Goal: Check status

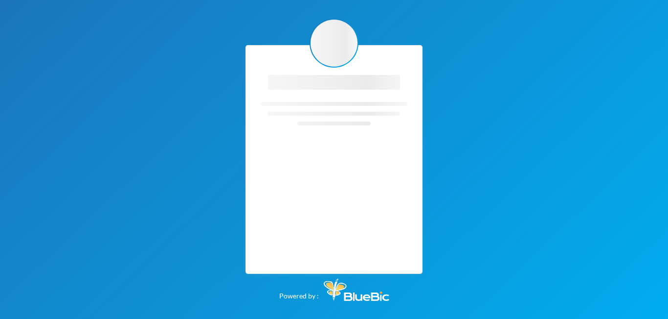
click at [467, 195] on div "Loading interface... Loading interface... Powered by :" at bounding box center [334, 159] width 668 height 319
click at [350, 140] on icon "Loading interface..." at bounding box center [334, 121] width 147 height 98
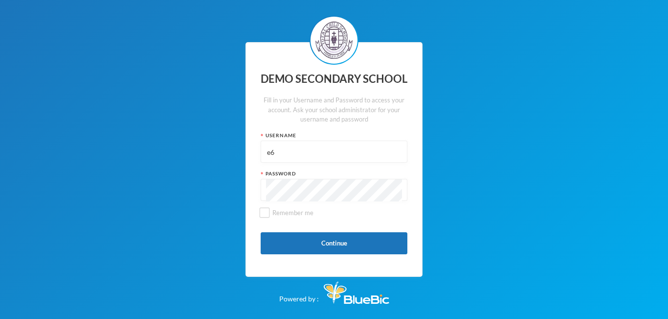
click at [323, 150] on input "e6" at bounding box center [334, 152] width 136 height 22
click at [318, 152] on input "e6" at bounding box center [334, 152] width 136 height 22
type input "edeh"
click at [328, 244] on button "Continue" at bounding box center [334, 243] width 147 height 22
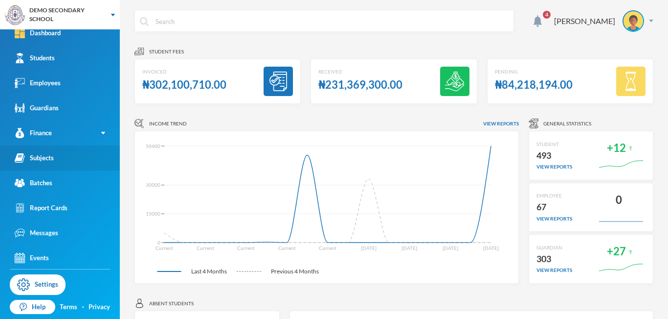
scroll to position [10, 0]
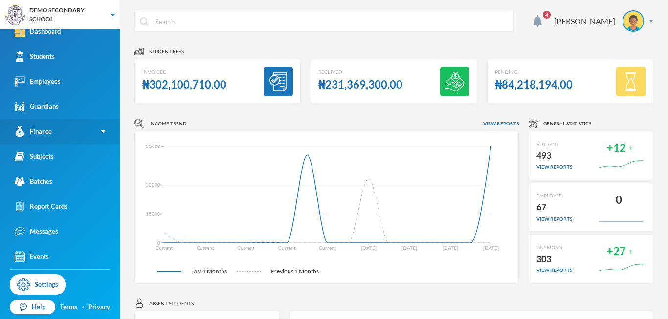
click at [94, 129] on link "Finance" at bounding box center [60, 131] width 120 height 25
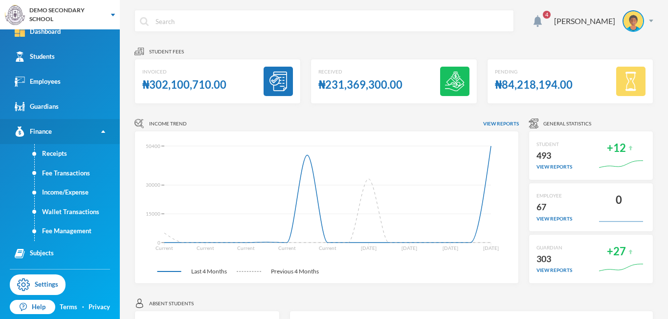
click at [94, 129] on link "Finance" at bounding box center [60, 131] width 120 height 25
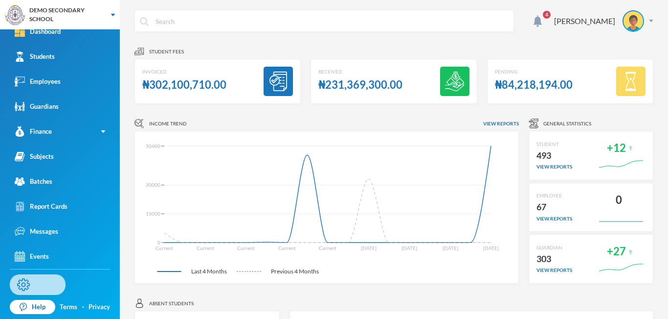
click at [40, 284] on link "Settings" at bounding box center [38, 284] width 56 height 21
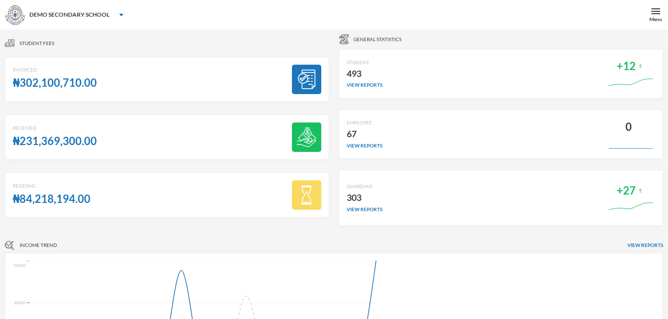
scroll to position [275, 0]
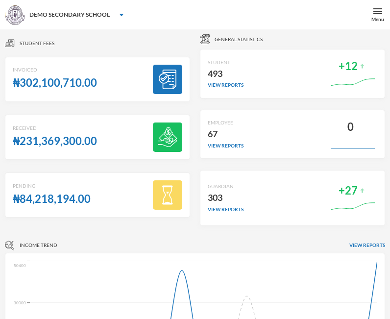
click at [171, 86] on img at bounding box center [168, 79] width 20 height 20
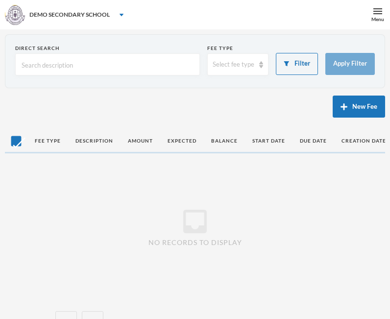
checkbox input "false"
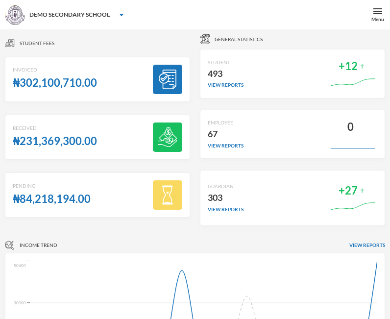
click at [180, 39] on div "Student fees" at bounding box center [97, 43] width 185 height 18
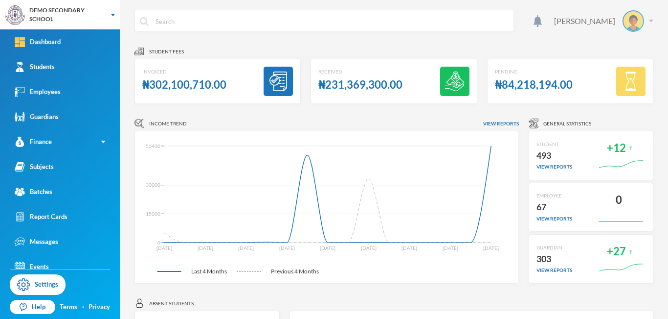
click at [643, 22] on div "[PERSON_NAME]" at bounding box center [600, 21] width 107 height 22
click at [613, 70] on button "Logout" at bounding box center [620, 71] width 44 height 15
